Goal: Task Accomplishment & Management: Manage account settings

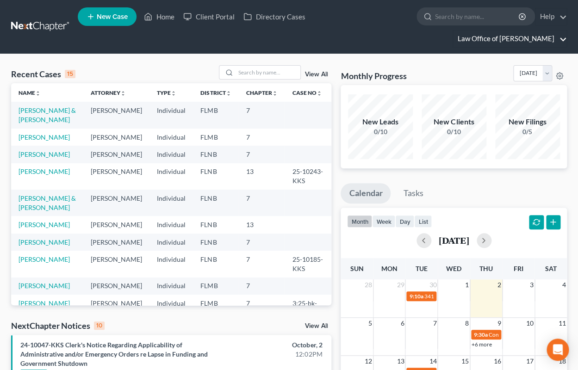
click at [532, 41] on link "Law Office of [PERSON_NAME]" at bounding box center [509, 39] width 113 height 17
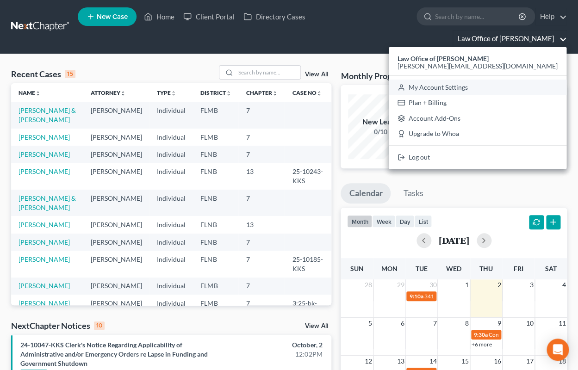
click at [510, 88] on link "My Account Settings" at bounding box center [478, 88] width 178 height 16
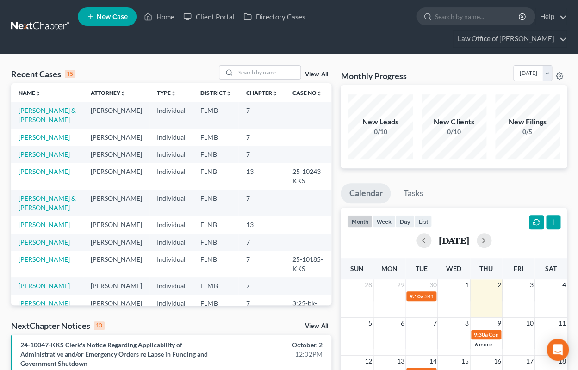
select select "24"
select select "9"
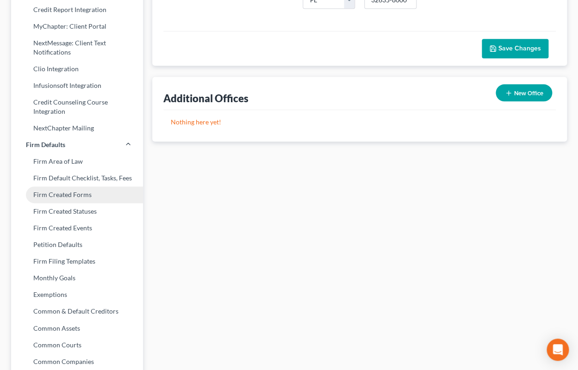
scroll to position [305, 0]
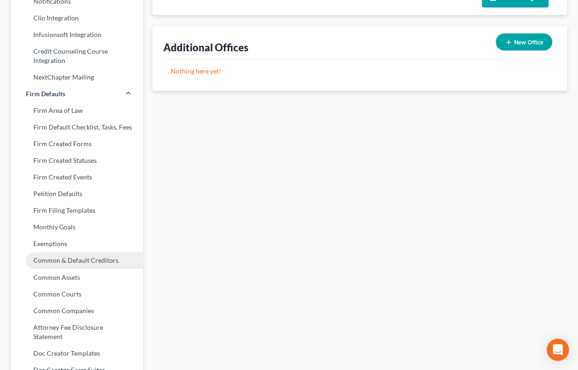
click at [105, 258] on link "Common & Default Creditors" at bounding box center [77, 260] width 132 height 17
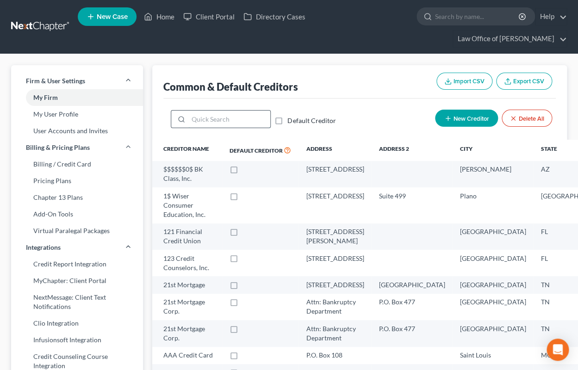
click at [220, 116] on input "search" at bounding box center [229, 120] width 82 height 18
type input "M&"
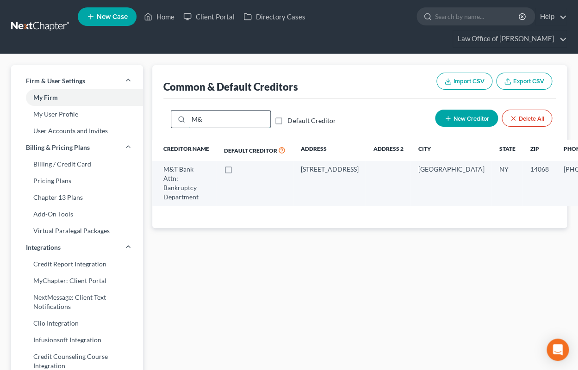
drag, startPoint x: 189, startPoint y: 119, endPoint x: 217, endPoint y: 119, distance: 27.8
click at [217, 119] on input "M&" at bounding box center [229, 120] width 82 height 18
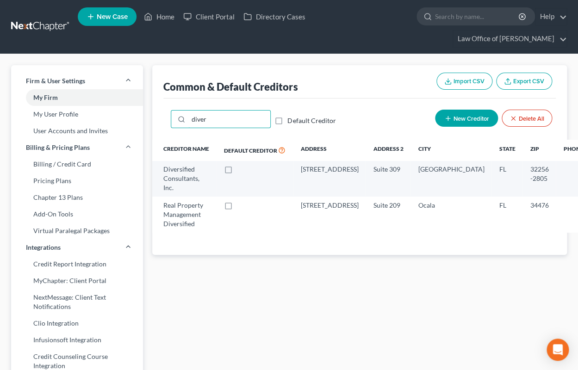
type input "diver"
